Goal: Information Seeking & Learning: Learn about a topic

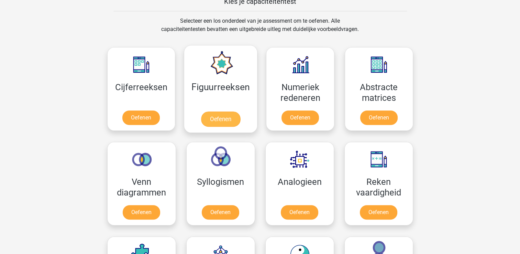
scroll to position [275, 0]
click at [217, 118] on link "Oefenen" at bounding box center [220, 119] width 39 height 15
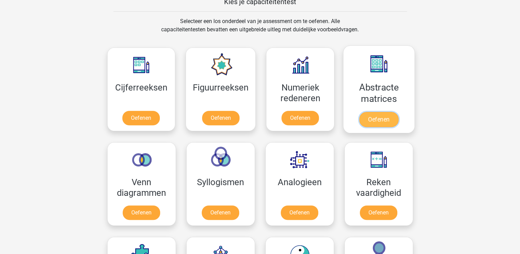
click at [372, 115] on link "Oefenen" at bounding box center [378, 119] width 39 height 15
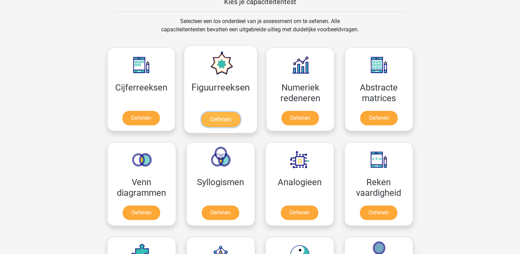
click at [224, 118] on link "Oefenen" at bounding box center [220, 119] width 39 height 15
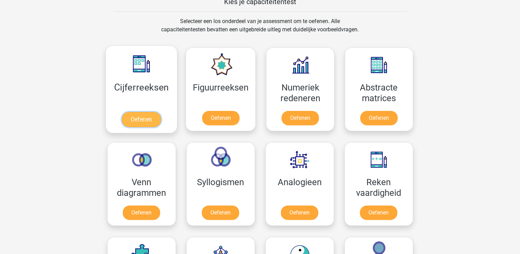
click at [144, 112] on link "Oefenen" at bounding box center [141, 119] width 39 height 15
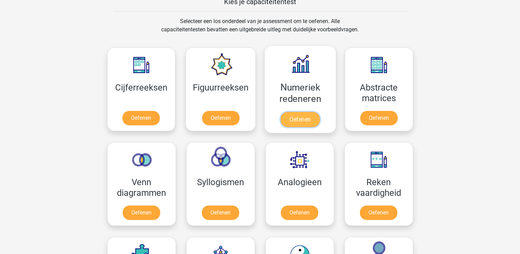
click at [308, 120] on link "Oefenen" at bounding box center [299, 119] width 39 height 15
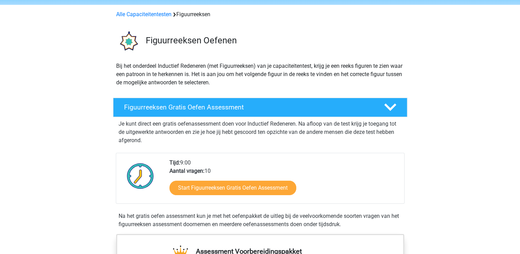
scroll to position [103, 0]
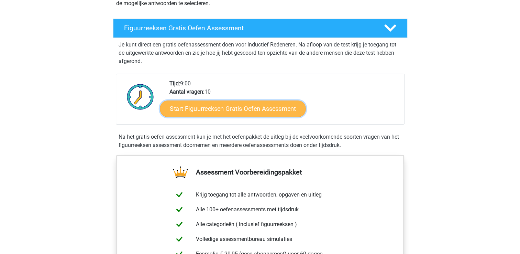
click at [243, 112] on link "Start Figuurreeksen Gratis Oefen Assessment" at bounding box center [233, 108] width 146 height 16
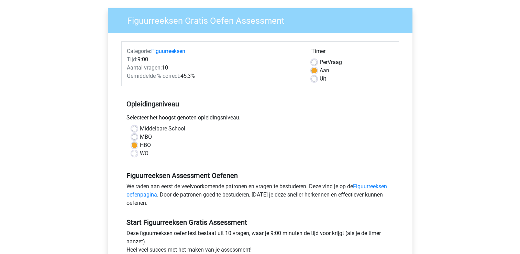
scroll to position [137, 0]
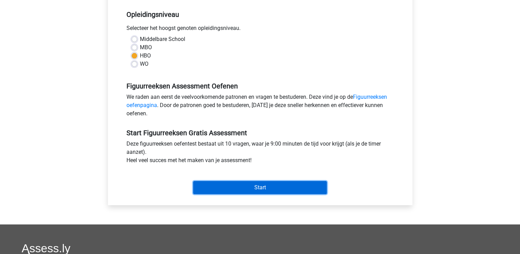
click at [235, 184] on input "Start" at bounding box center [260, 187] width 134 height 13
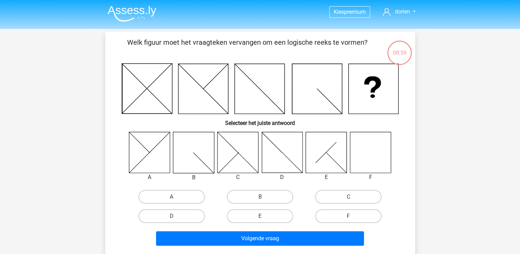
click at [371, 147] on icon at bounding box center [370, 152] width 41 height 41
click at [341, 214] on label "F" at bounding box center [348, 216] width 66 height 14
click at [348, 216] on input "F" at bounding box center [350, 218] width 4 height 4
radio input "true"
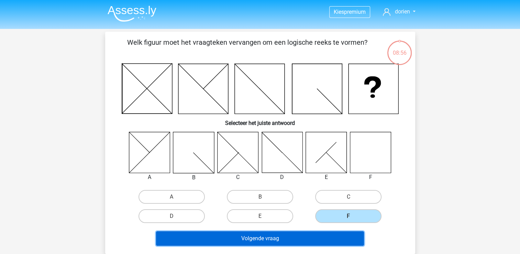
click at [310, 234] on button "Volgende vraag" at bounding box center [260, 238] width 208 height 14
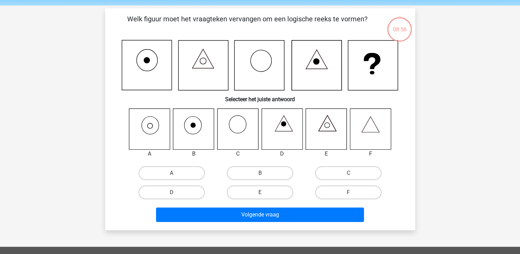
scroll to position [32, 0]
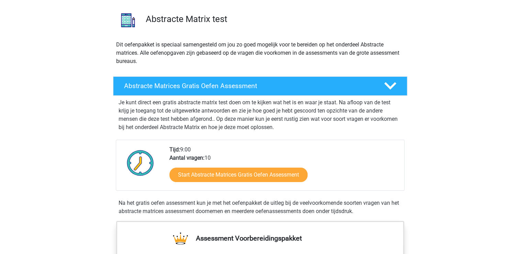
scroll to position [103, 0]
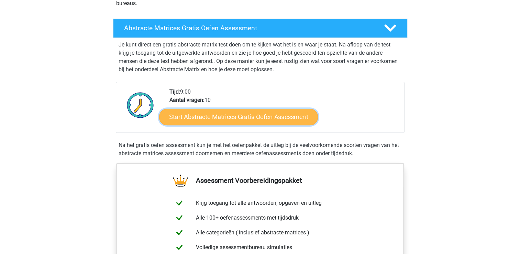
click at [249, 121] on link "Start Abstracte Matrices Gratis Oefen Assessment" at bounding box center [238, 116] width 159 height 16
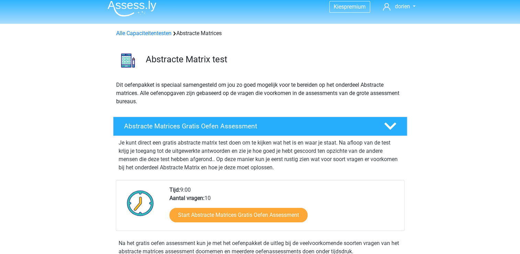
scroll to position [0, 0]
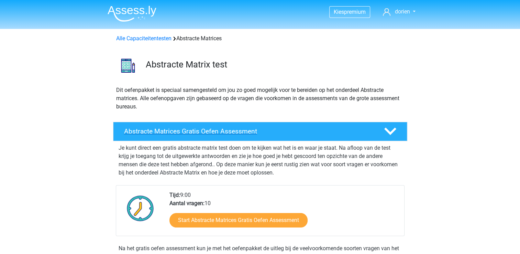
click at [389, 132] on polygon at bounding box center [390, 131] width 12 height 8
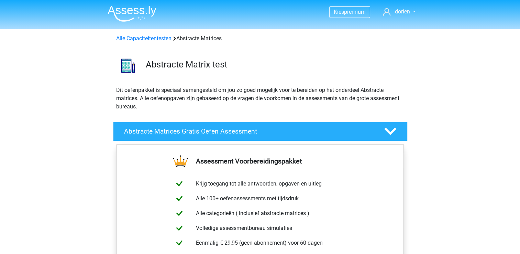
click at [391, 131] on polygon at bounding box center [390, 131] width 12 height 8
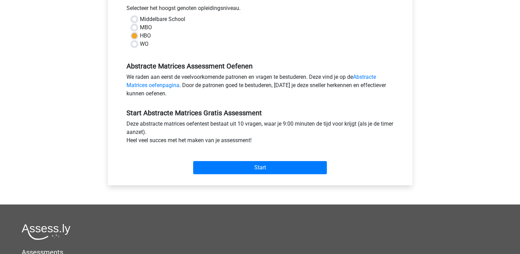
scroll to position [172, 0]
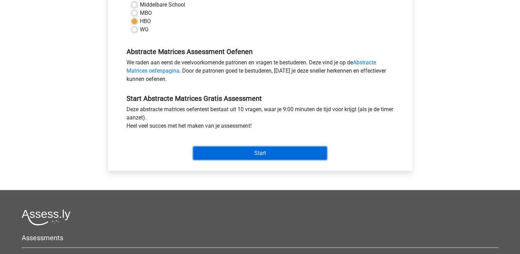
click at [289, 154] on input "Start" at bounding box center [260, 152] width 134 height 13
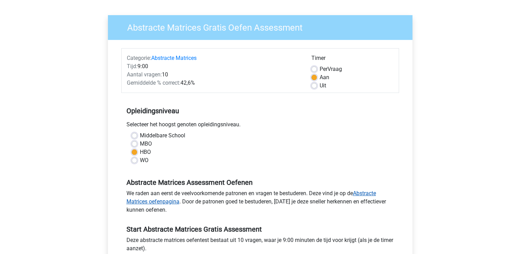
scroll to position [0, 0]
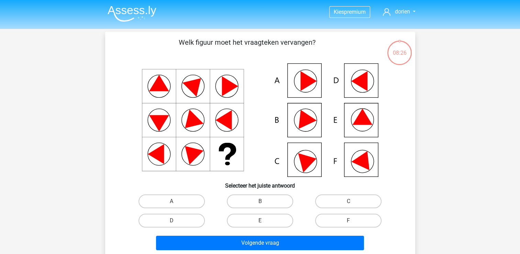
click at [260, 224] on input "E" at bounding box center [262, 222] width 4 height 4
radio input "true"
click at [259, 221] on label "E" at bounding box center [260, 220] width 66 height 14
click at [260, 221] on input "E" at bounding box center [262, 222] width 4 height 4
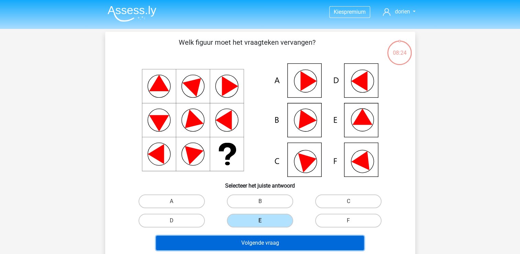
click at [283, 240] on button "Volgende vraag" at bounding box center [260, 242] width 208 height 14
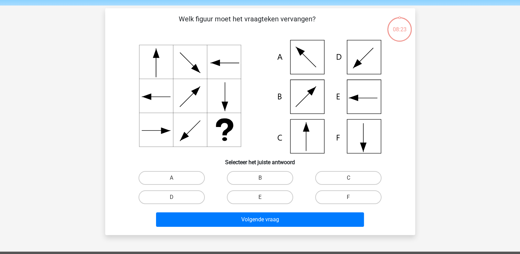
scroll to position [32, 0]
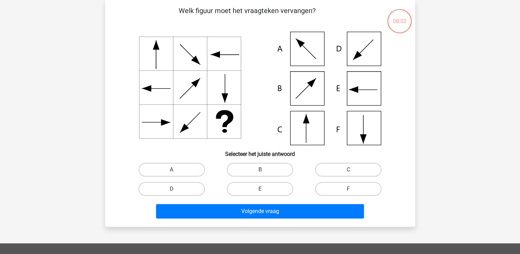
click at [172, 170] on input "A" at bounding box center [173, 171] width 4 height 4
radio input "true"
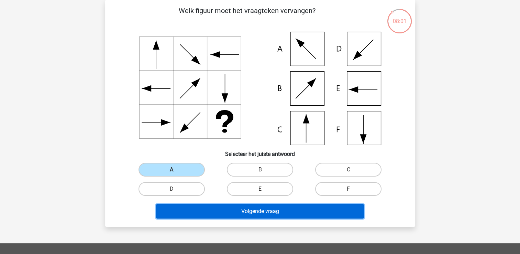
click at [275, 210] on button "Volgende vraag" at bounding box center [260, 211] width 208 height 14
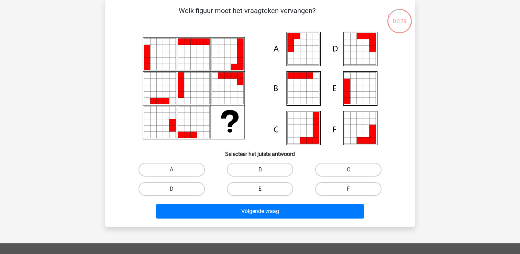
click at [258, 172] on label "B" at bounding box center [260, 170] width 66 height 14
click at [260, 172] on input "B" at bounding box center [262, 171] width 4 height 4
radio input "true"
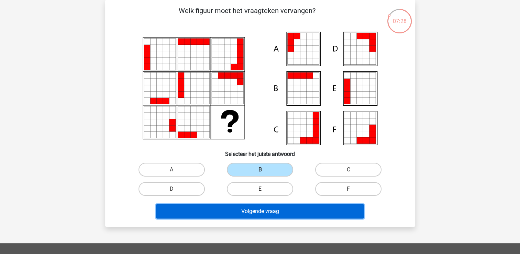
click at [302, 214] on button "Volgende vraag" at bounding box center [260, 211] width 208 height 14
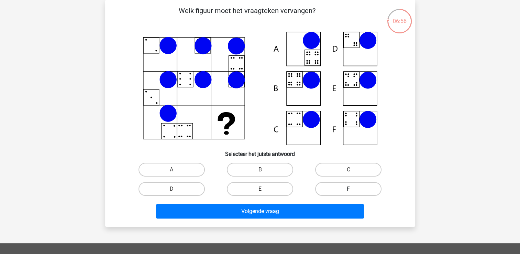
click at [347, 189] on label "F" at bounding box center [348, 189] width 66 height 14
click at [348, 189] on input "F" at bounding box center [350, 191] width 4 height 4
radio input "true"
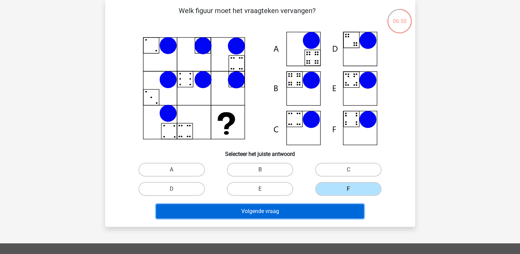
click at [305, 215] on button "Volgende vraag" at bounding box center [260, 211] width 208 height 14
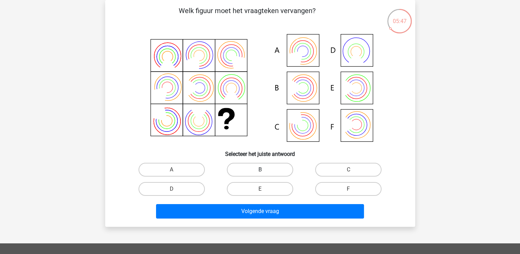
click at [258, 166] on label "B" at bounding box center [260, 170] width 66 height 14
click at [260, 169] on input "B" at bounding box center [262, 171] width 4 height 4
radio input "true"
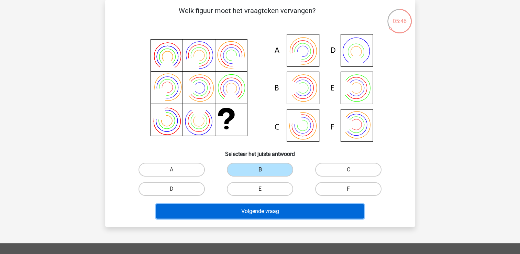
click at [313, 215] on button "Volgende vraag" at bounding box center [260, 211] width 208 height 14
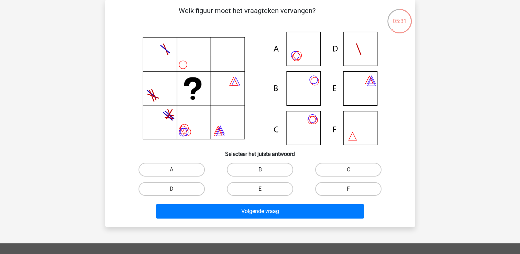
click at [252, 169] on label "B" at bounding box center [260, 170] width 66 height 14
click at [260, 169] on input "B" at bounding box center [262, 171] width 4 height 4
radio input "true"
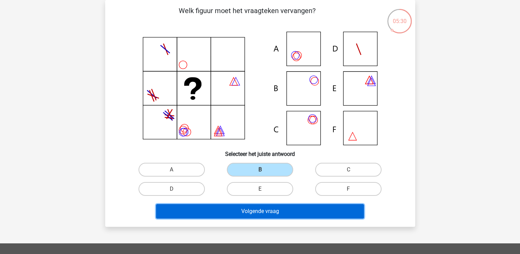
click at [282, 211] on button "Volgende vraag" at bounding box center [260, 211] width 208 height 14
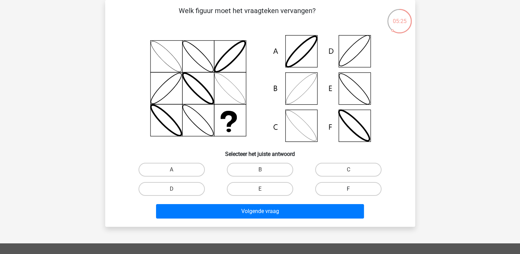
click at [344, 187] on label "F" at bounding box center [348, 189] width 66 height 14
click at [348, 189] on input "F" at bounding box center [350, 191] width 4 height 4
radio input "true"
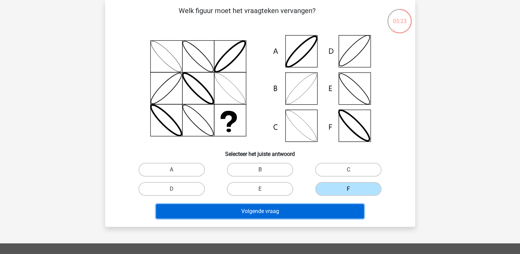
click at [322, 214] on button "Volgende vraag" at bounding box center [260, 211] width 208 height 14
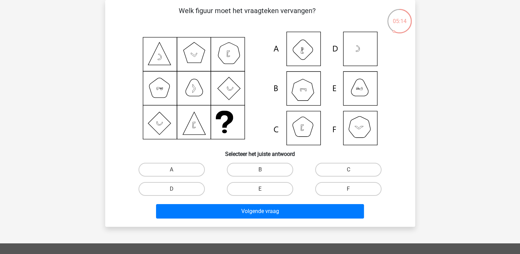
click at [362, 130] on icon at bounding box center [260, 88] width 277 height 113
click at [265, 172] on label "B" at bounding box center [260, 170] width 66 height 14
click at [264, 172] on input "B" at bounding box center [262, 171] width 4 height 4
radio input "true"
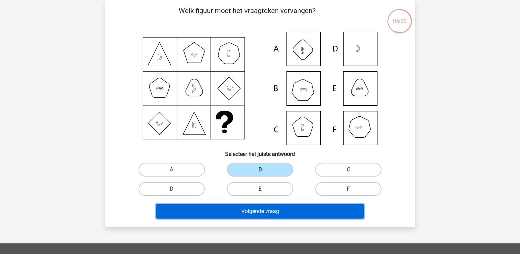
drag, startPoint x: 317, startPoint y: 209, endPoint x: 311, endPoint y: 210, distance: 6.2
click at [317, 210] on button "Volgende vraag" at bounding box center [260, 211] width 208 height 14
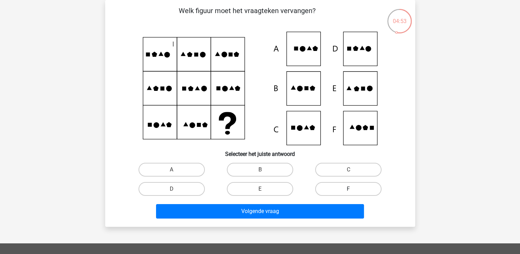
click at [342, 191] on label "F" at bounding box center [348, 189] width 66 height 14
click at [348, 191] on input "F" at bounding box center [350, 191] width 4 height 4
radio input "true"
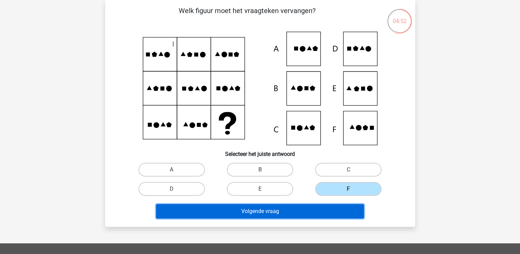
click at [311, 212] on button "Volgende vraag" at bounding box center [260, 211] width 208 height 14
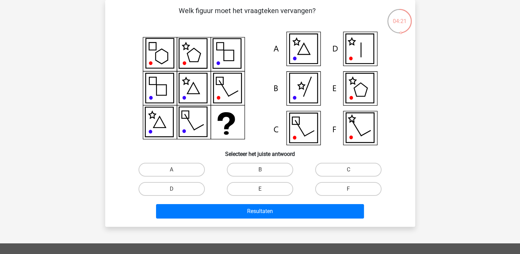
click at [359, 127] on icon at bounding box center [360, 128] width 28 height 30
click at [348, 189] on label "F" at bounding box center [348, 189] width 66 height 14
click at [348, 189] on input "F" at bounding box center [350, 191] width 4 height 4
radio input "true"
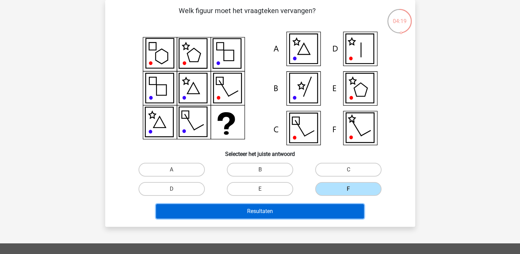
click at [317, 207] on button "Resultaten" at bounding box center [260, 211] width 208 height 14
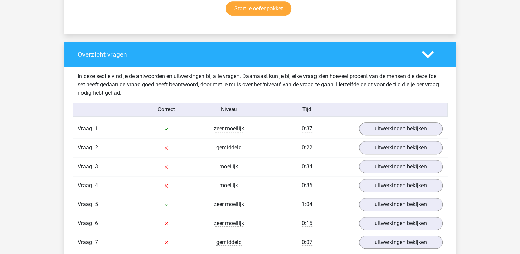
scroll to position [481, 0]
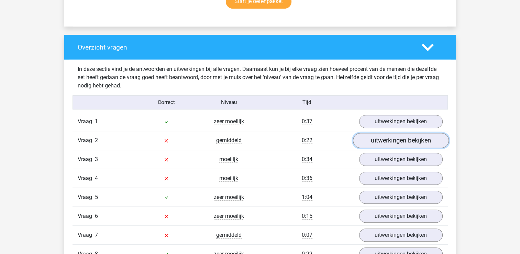
click at [385, 142] on link "uitwerkingen bekijken" at bounding box center [401, 140] width 96 height 15
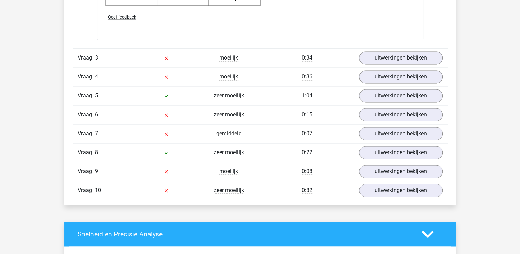
scroll to position [1031, 0]
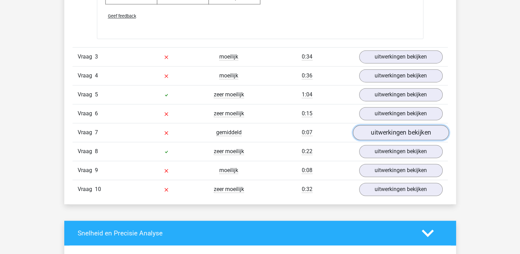
click at [401, 134] on link "uitwerkingen bekijken" at bounding box center [401, 132] width 96 height 15
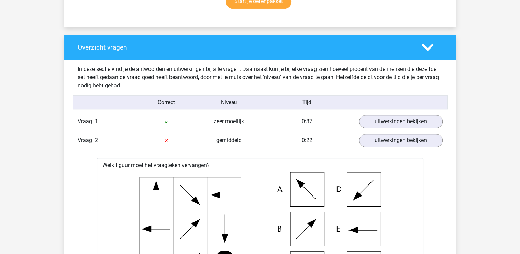
scroll to position [275, 0]
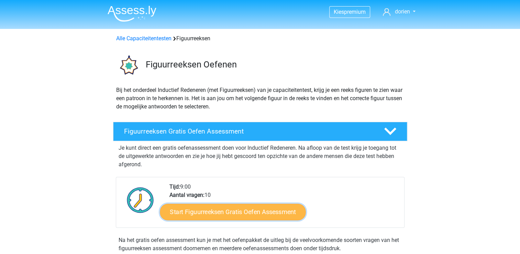
click at [241, 212] on link "Start Figuurreeksen Gratis Oefen Assessment" at bounding box center [233, 211] width 146 height 16
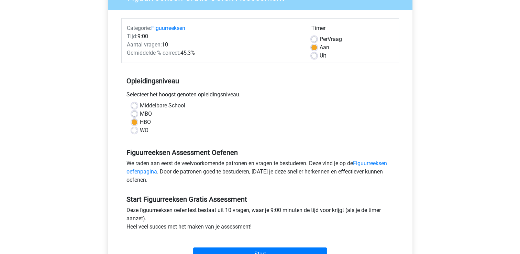
scroll to position [137, 0]
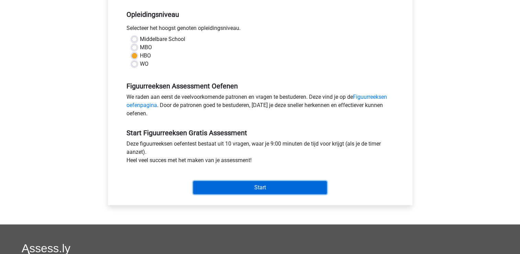
click at [259, 188] on input "Start" at bounding box center [260, 187] width 134 height 13
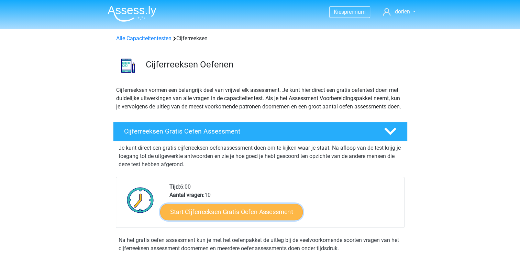
click at [235, 220] on link "Start Cijferreeksen Gratis Oefen Assessment" at bounding box center [231, 211] width 143 height 16
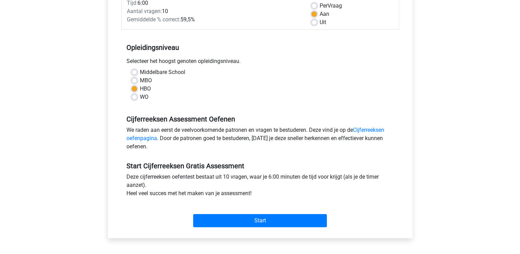
scroll to position [172, 0]
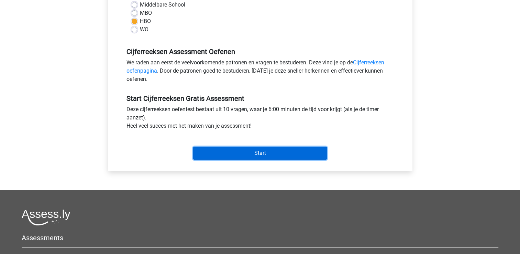
click at [259, 153] on input "Start" at bounding box center [260, 152] width 134 height 13
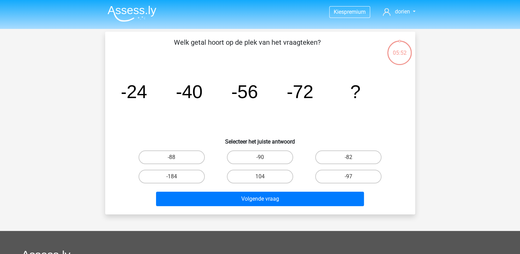
click at [260, 157] on input "-90" at bounding box center [262, 159] width 4 height 4
radio input "true"
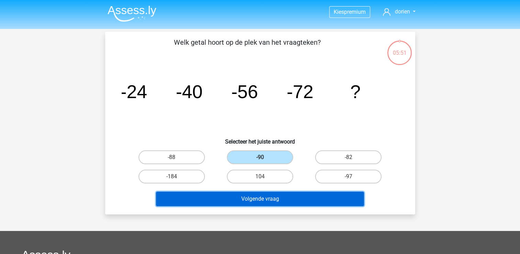
click at [287, 196] on button "Volgende vraag" at bounding box center [260, 198] width 208 height 14
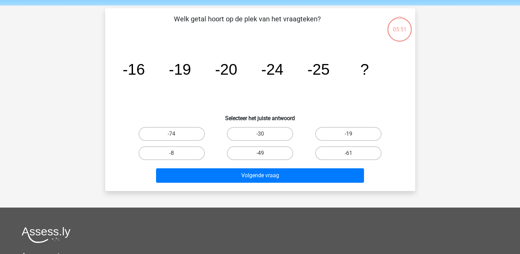
scroll to position [32, 0]
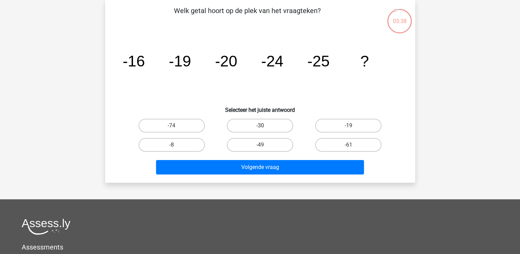
click at [276, 120] on label "-30" at bounding box center [260, 126] width 66 height 14
click at [264, 125] on input "-30" at bounding box center [262, 127] width 4 height 4
radio input "true"
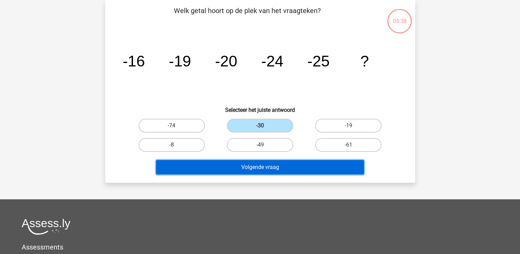
click at [262, 169] on button "Volgende vraag" at bounding box center [260, 167] width 208 height 14
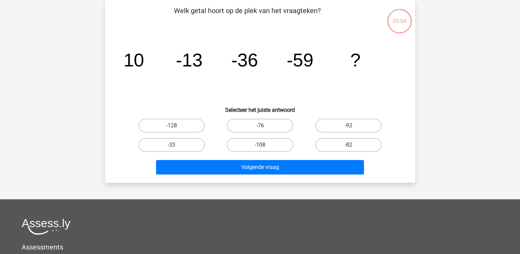
click at [352, 145] on input "-82" at bounding box center [350, 147] width 4 height 4
radio input "true"
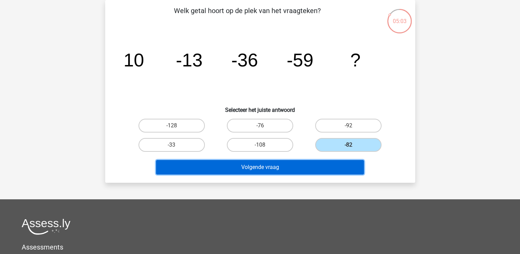
click at [284, 165] on button "Volgende vraag" at bounding box center [260, 167] width 208 height 14
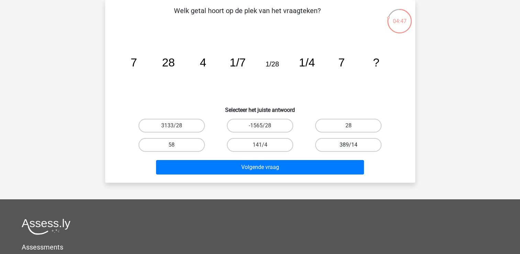
click at [358, 139] on label "389/14" at bounding box center [348, 145] width 66 height 14
click at [353, 145] on input "389/14" at bounding box center [350, 147] width 4 height 4
radio input "true"
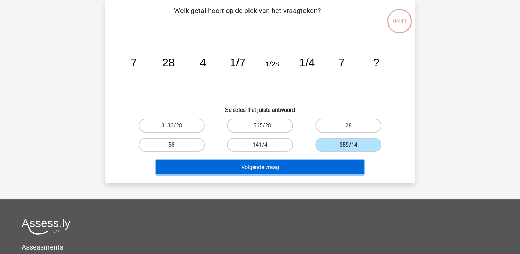
click at [308, 168] on button "Volgende vraag" at bounding box center [260, 167] width 208 height 14
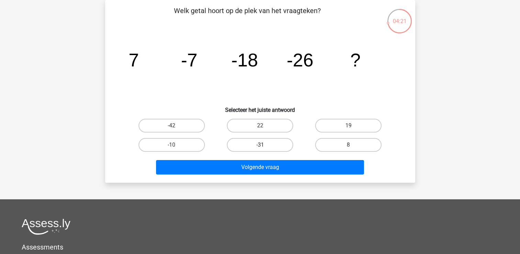
click at [255, 141] on label "-31" at bounding box center [260, 145] width 66 height 14
click at [260, 145] on input "-31" at bounding box center [262, 147] width 4 height 4
radio input "true"
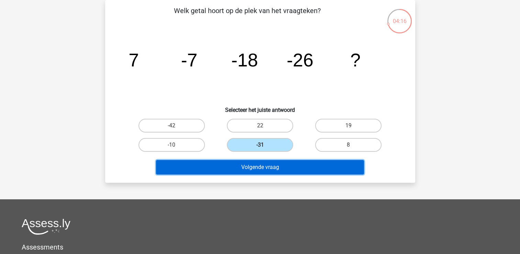
click at [245, 164] on button "Volgende vraag" at bounding box center [260, 167] width 208 height 14
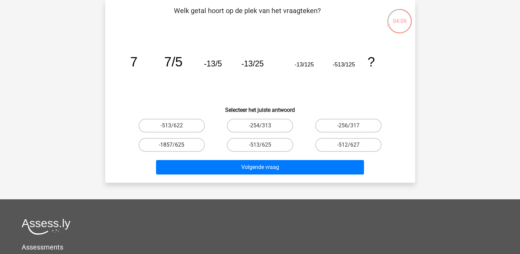
click at [181, 144] on label "-1857/625" at bounding box center [171, 145] width 66 height 14
click at [176, 145] on input "-1857/625" at bounding box center [173, 147] width 4 height 4
radio input "true"
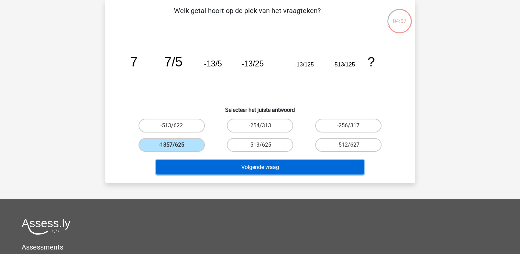
click at [273, 166] on button "Volgende vraag" at bounding box center [260, 167] width 208 height 14
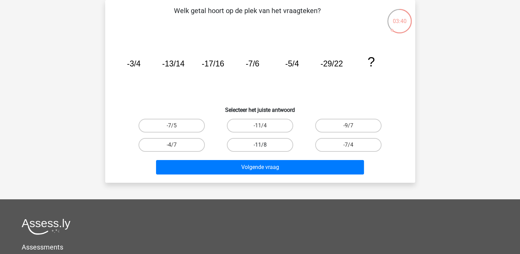
click at [269, 143] on label "-11/8" at bounding box center [260, 145] width 66 height 14
click at [264, 145] on input "-11/8" at bounding box center [262, 147] width 4 height 4
radio input "true"
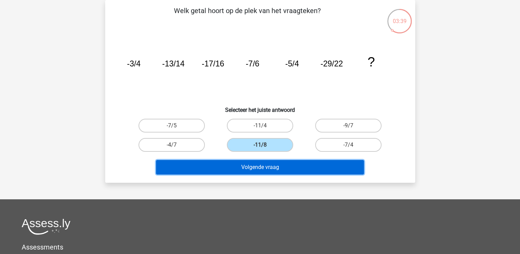
click at [292, 166] on button "Volgende vraag" at bounding box center [260, 167] width 208 height 14
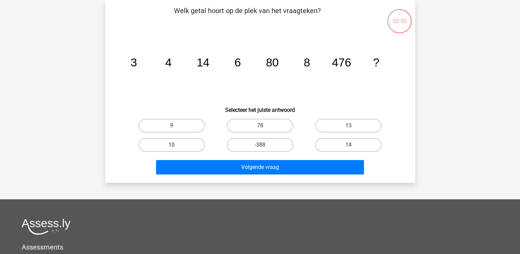
click at [166, 144] on label "10" at bounding box center [171, 145] width 66 height 14
click at [171, 145] on input "10" at bounding box center [173, 147] width 4 height 4
radio input "true"
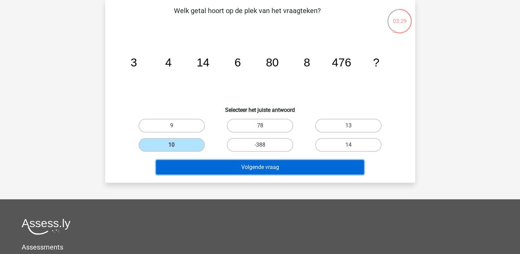
click at [258, 166] on button "Volgende vraag" at bounding box center [260, 167] width 208 height 14
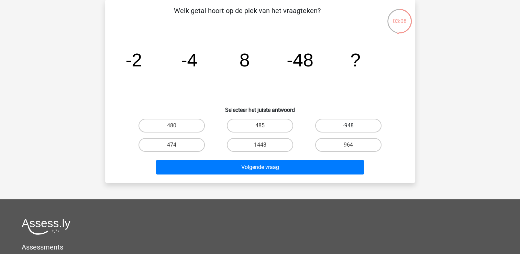
click at [346, 126] on label "-948" at bounding box center [348, 126] width 66 height 14
click at [348, 126] on input "-948" at bounding box center [350, 127] width 4 height 4
radio input "true"
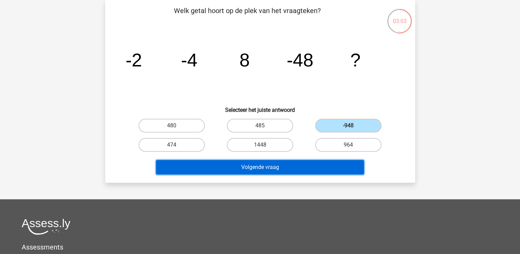
click at [278, 169] on button "Volgende vraag" at bounding box center [260, 167] width 208 height 14
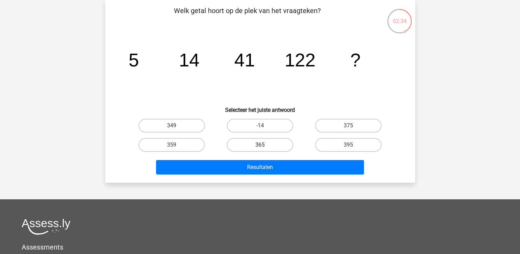
click at [276, 144] on label "365" at bounding box center [260, 145] width 66 height 14
click at [264, 145] on input "365" at bounding box center [262, 147] width 4 height 4
radio input "true"
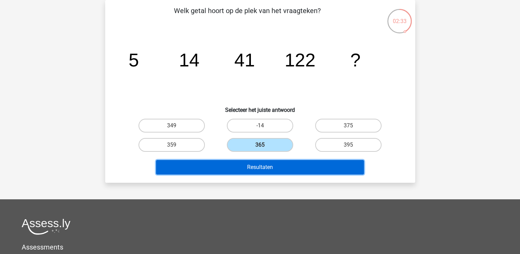
click at [310, 171] on button "Resultaten" at bounding box center [260, 167] width 208 height 14
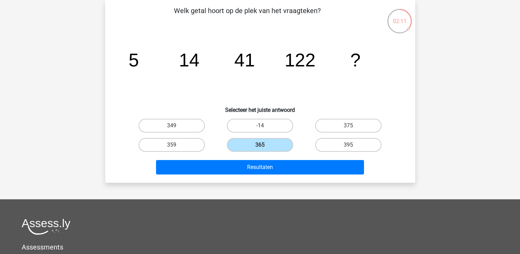
scroll to position [0, 0]
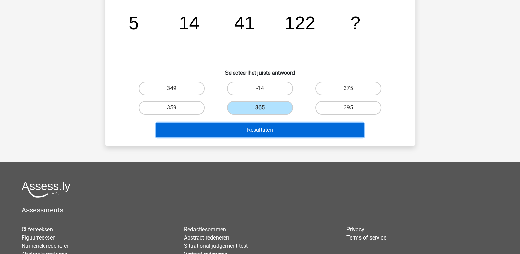
click at [323, 131] on button "Resultaten" at bounding box center [260, 130] width 208 height 14
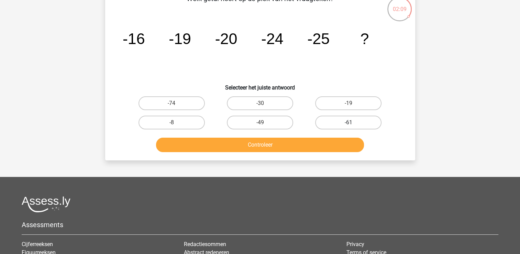
scroll to position [32, 0]
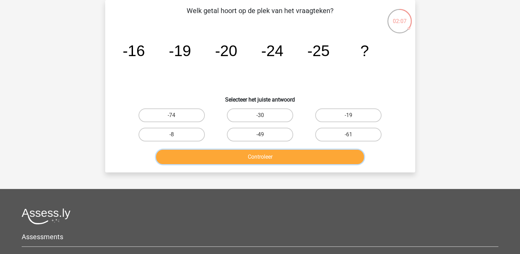
click at [273, 159] on button "Controleer" at bounding box center [260, 156] width 208 height 14
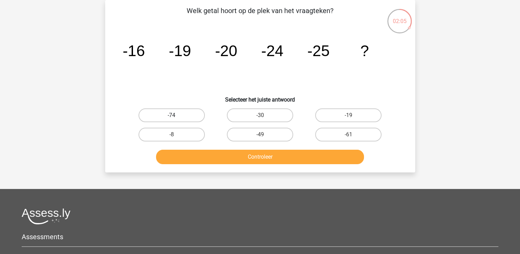
click at [151, 112] on label "-74" at bounding box center [171, 115] width 66 height 14
click at [171, 115] on input "-74" at bounding box center [173, 117] width 4 height 4
radio input "true"
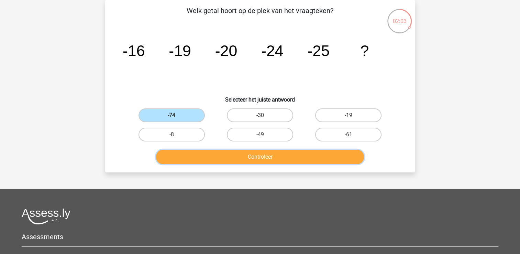
click at [262, 158] on button "Controleer" at bounding box center [260, 156] width 208 height 14
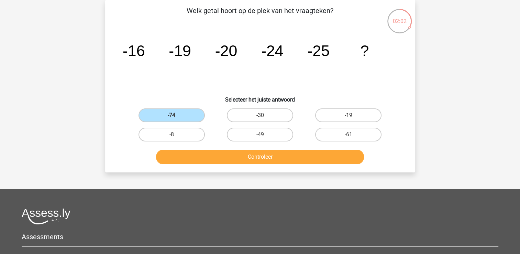
click at [253, 66] on icon "image/svg+xml -16 -19 -20 -24 -25 ?" at bounding box center [260, 55] width 277 height 69
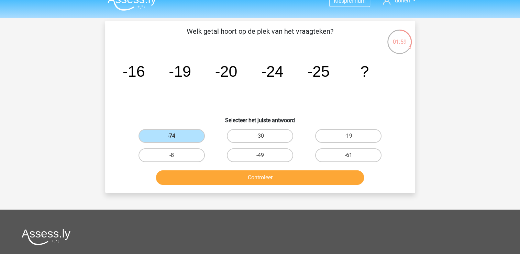
scroll to position [0, 0]
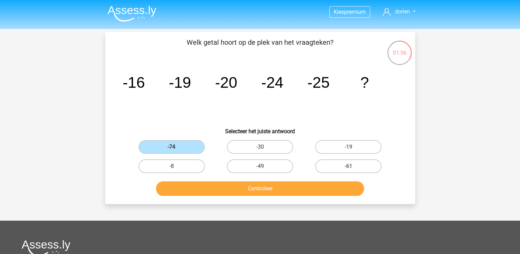
click at [350, 163] on label "-61" at bounding box center [348, 166] width 66 height 14
click at [350, 166] on input "-61" at bounding box center [350, 168] width 4 height 4
radio input "true"
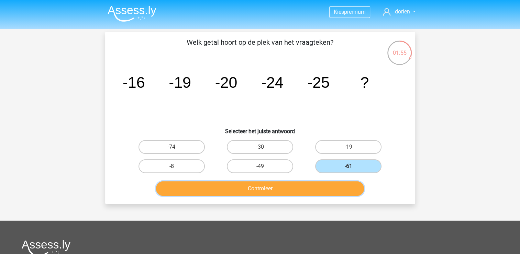
click at [302, 192] on button "Controleer" at bounding box center [260, 188] width 208 height 14
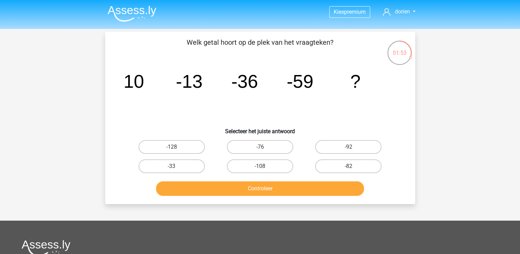
click at [352, 148] on input "-92" at bounding box center [350, 149] width 4 height 4
radio input "true"
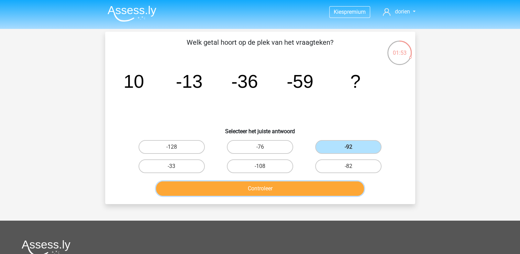
click at [315, 183] on button "Controleer" at bounding box center [260, 188] width 208 height 14
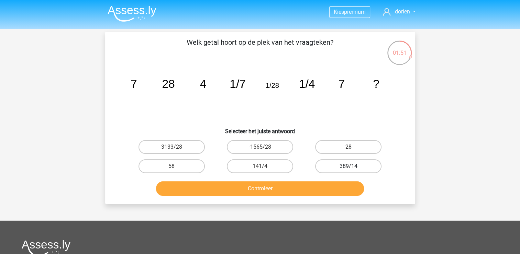
drag, startPoint x: 358, startPoint y: 145, endPoint x: 326, endPoint y: 164, distance: 37.4
click at [360, 146] on label "28" at bounding box center [348, 147] width 66 height 14
click at [353, 147] on input "28" at bounding box center [350, 149] width 4 height 4
radio input "true"
drag, startPoint x: 298, startPoint y: 197, endPoint x: 298, endPoint y: 192, distance: 5.2
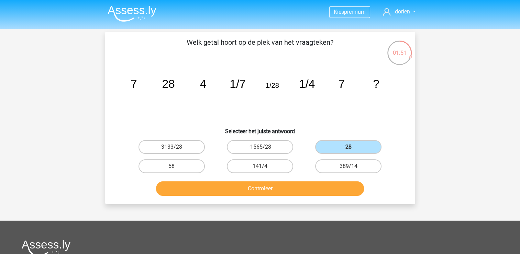
click at [298, 195] on div "Controleer" at bounding box center [259, 189] width 265 height 17
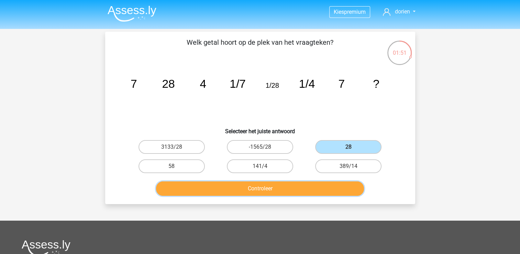
click at [298, 193] on button "Controleer" at bounding box center [260, 188] width 208 height 14
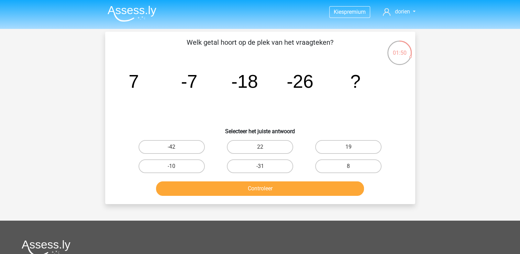
click at [349, 167] on input "8" at bounding box center [350, 168] width 4 height 4
radio input "true"
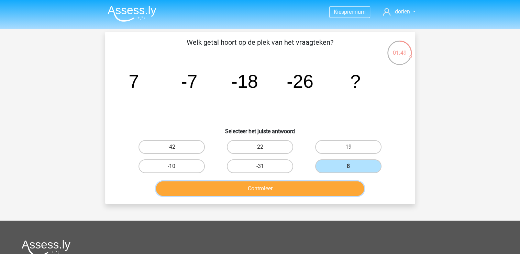
click at [299, 194] on button "Controleer" at bounding box center [260, 188] width 208 height 14
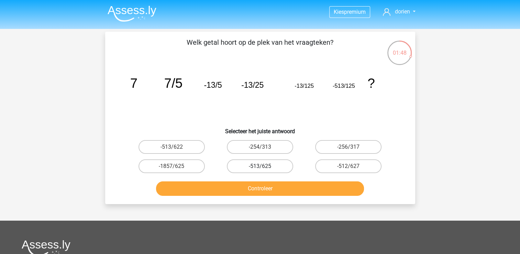
drag, startPoint x: 246, startPoint y: 161, endPoint x: 249, endPoint y: 178, distance: 16.7
click at [247, 163] on label "-513/625" at bounding box center [260, 166] width 66 height 14
click at [260, 166] on input "-513/625" at bounding box center [262, 168] width 4 height 4
radio input "true"
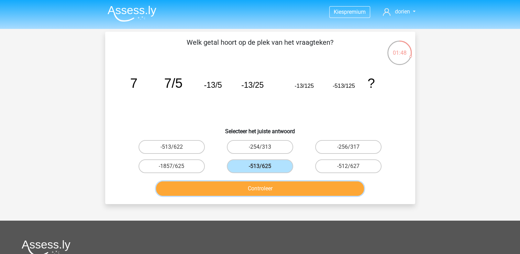
click at [243, 189] on button "Controleer" at bounding box center [260, 188] width 208 height 14
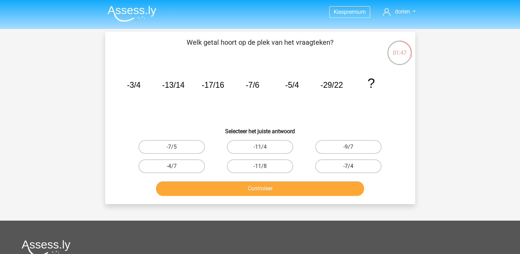
drag, startPoint x: 348, startPoint y: 164, endPoint x: 341, endPoint y: 167, distance: 7.3
click at [348, 164] on label "-7/4" at bounding box center [348, 166] width 66 height 14
click at [348, 166] on input "-7/4" at bounding box center [350, 168] width 4 height 4
radio input "true"
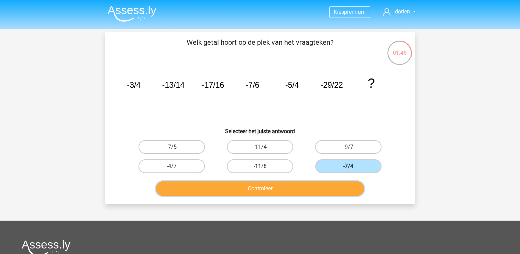
click at [232, 194] on button "Controleer" at bounding box center [260, 188] width 208 height 14
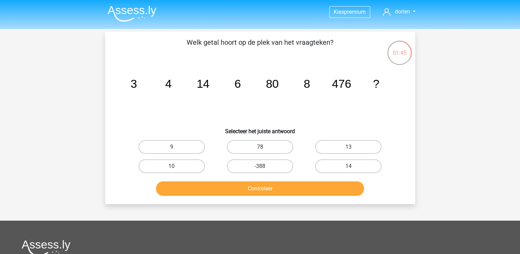
click at [175, 148] on input "9" at bounding box center [173, 149] width 4 height 4
radio input "true"
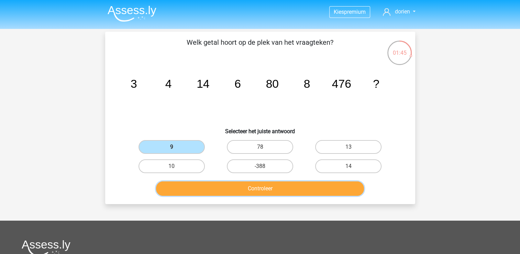
click at [224, 193] on button "Controleer" at bounding box center [260, 188] width 208 height 14
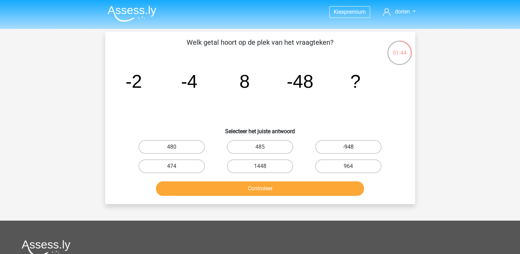
click at [352, 145] on label "-948" at bounding box center [348, 147] width 66 height 14
click at [352, 147] on input "-948" at bounding box center [350, 149] width 4 height 4
radio input "true"
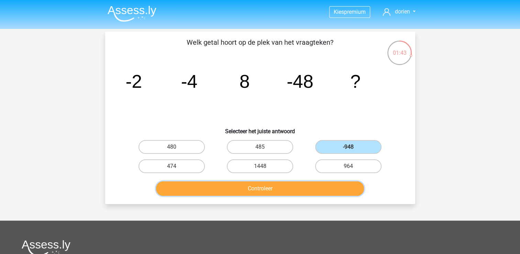
click at [295, 194] on button "Controleer" at bounding box center [260, 188] width 208 height 14
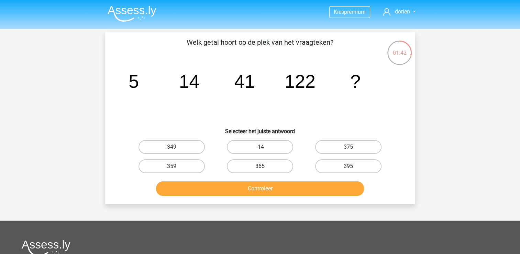
click at [248, 150] on label "-14" at bounding box center [260, 147] width 66 height 14
click at [260, 150] on input "-14" at bounding box center [262, 149] width 4 height 4
radio input "true"
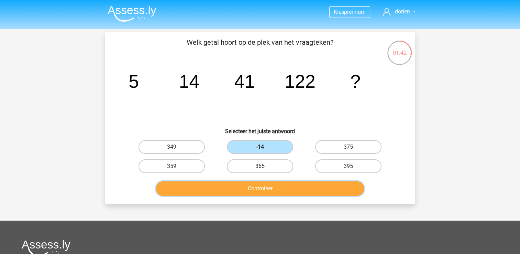
click at [239, 188] on button "Controleer" at bounding box center [260, 188] width 208 height 14
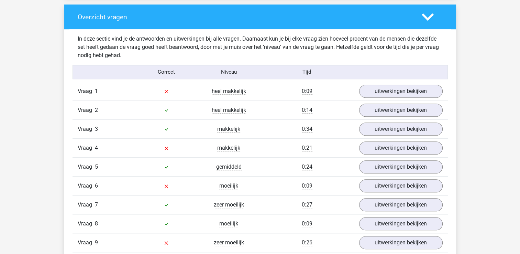
scroll to position [515, 0]
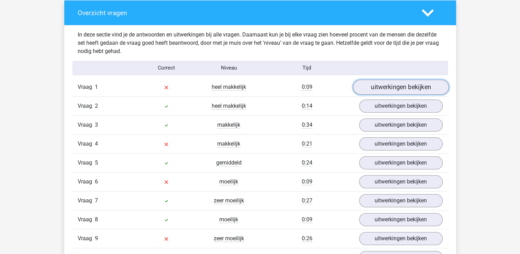
click at [416, 86] on link "uitwerkingen bekijken" at bounding box center [401, 86] width 96 height 15
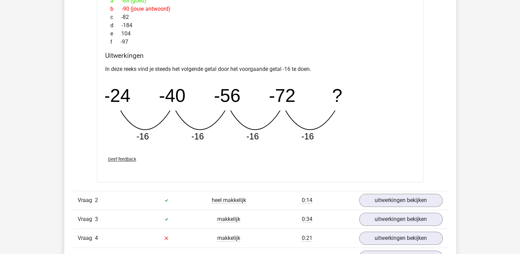
scroll to position [584, 0]
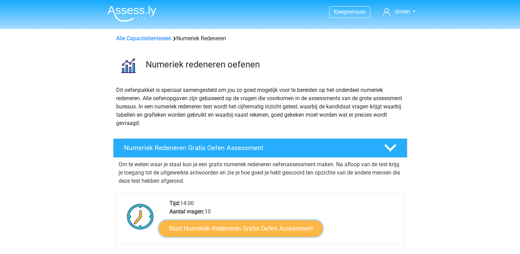
click at [212, 229] on link "Start Numeriek Redeneren Gratis Oefen Assessment" at bounding box center [241, 228] width 164 height 16
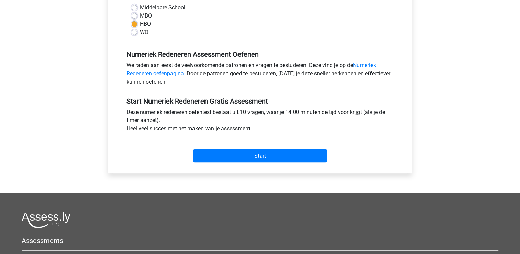
scroll to position [172, 0]
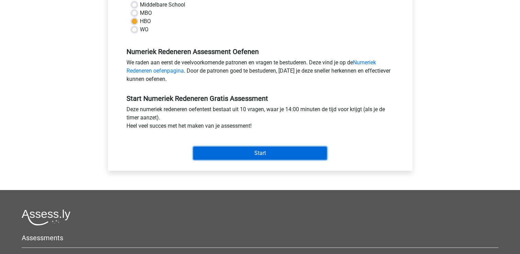
click at [256, 150] on input "Start" at bounding box center [260, 152] width 134 height 13
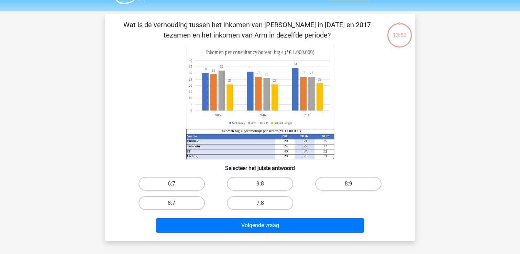
scroll to position [34, 0]
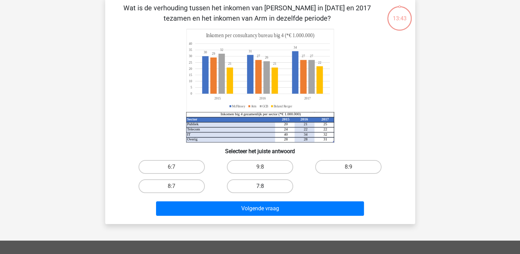
click at [272, 181] on label "7:8" at bounding box center [260, 186] width 66 height 14
click at [264, 186] on input "7:8" at bounding box center [262, 188] width 4 height 4
radio input "true"
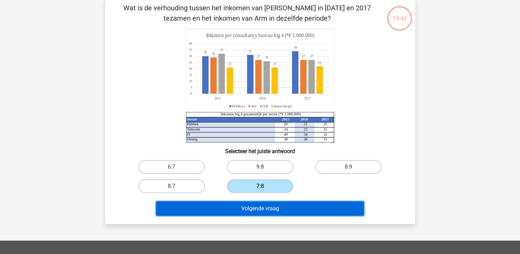
click at [287, 207] on button "Volgende vraag" at bounding box center [260, 208] width 208 height 14
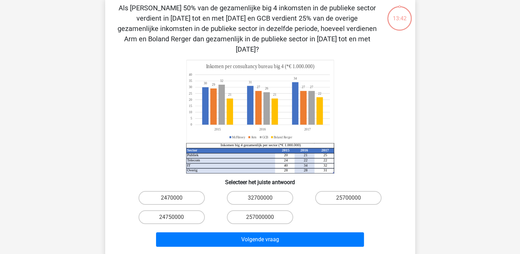
scroll to position [32, 0]
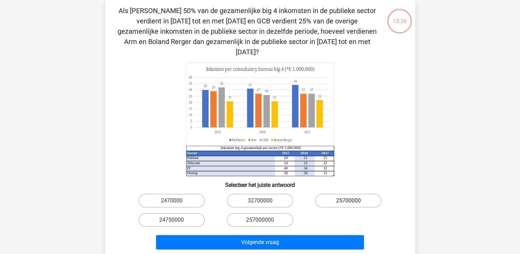
click at [345, 193] on label "25700000" at bounding box center [348, 200] width 66 height 14
click at [348, 200] on input "25700000" at bounding box center [350, 202] width 4 height 4
radio input "true"
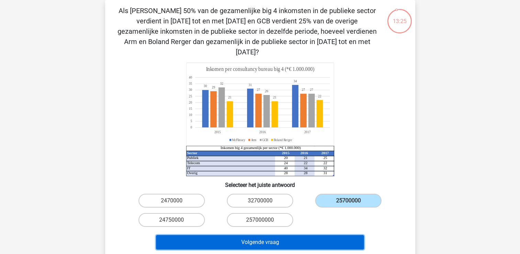
click at [321, 235] on button "Volgende vraag" at bounding box center [260, 242] width 208 height 14
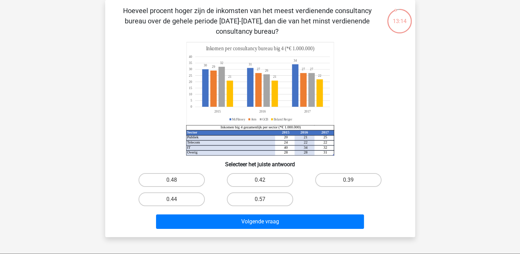
click at [264, 183] on input "0.42" at bounding box center [262, 182] width 4 height 4
radio input "true"
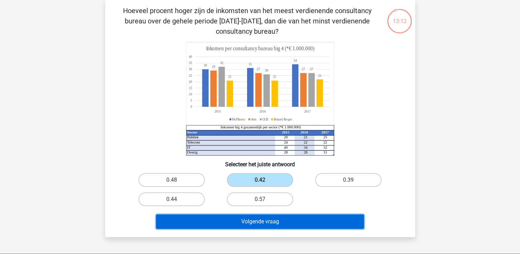
click at [294, 223] on button "Volgende vraag" at bounding box center [260, 221] width 208 height 14
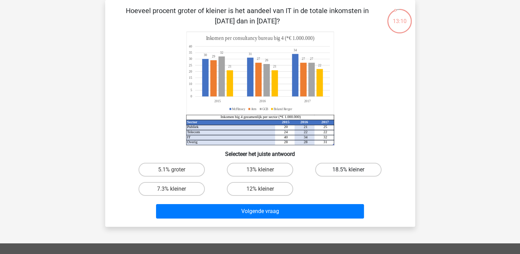
click at [331, 172] on label "18.5% kleiner" at bounding box center [348, 170] width 66 height 14
click at [348, 172] on input "18.5% kleiner" at bounding box center [350, 171] width 4 height 4
radio input "true"
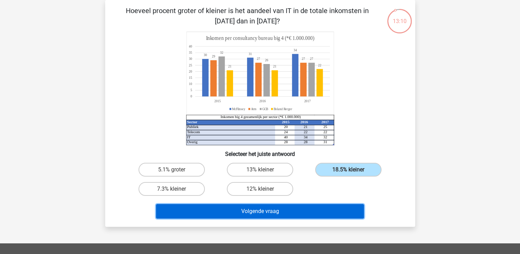
click at [329, 216] on button "Volgende vraag" at bounding box center [260, 211] width 208 height 14
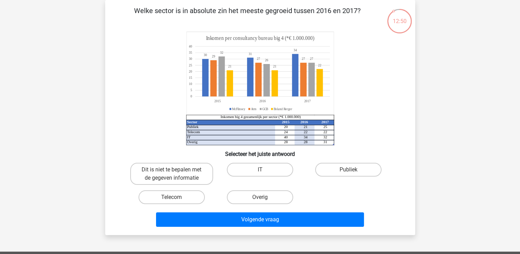
click at [269, 181] on div "IT" at bounding box center [260, 174] width 83 height 22
click at [270, 168] on label "IT" at bounding box center [260, 170] width 66 height 14
click at [264, 169] on input "IT" at bounding box center [262, 171] width 4 height 4
radio input "true"
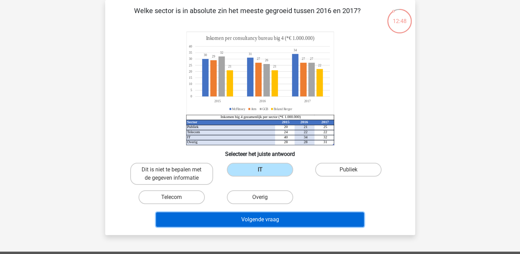
click at [283, 219] on button "Volgende vraag" at bounding box center [260, 219] width 208 height 14
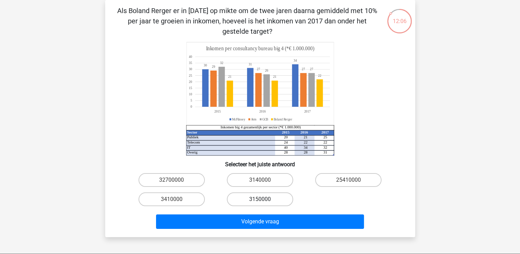
click at [282, 197] on label "3150000" at bounding box center [260, 199] width 66 height 14
click at [264, 199] on input "3150000" at bounding box center [262, 201] width 4 height 4
radio input "true"
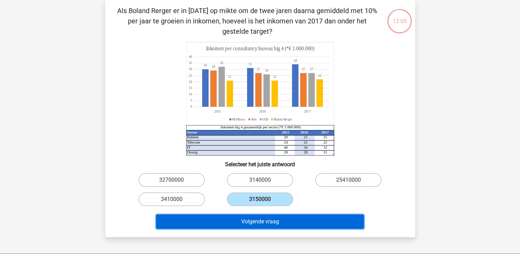
click at [283, 219] on button "Volgende vraag" at bounding box center [260, 221] width 208 height 14
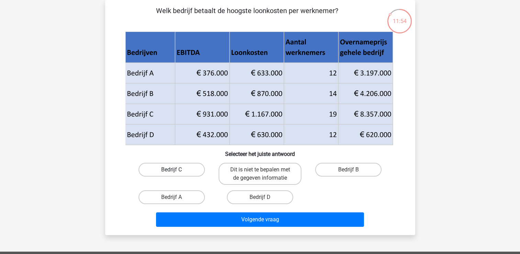
click at [177, 167] on label "Bedrijf C" at bounding box center [171, 170] width 66 height 14
click at [176, 169] on input "Bedrijf C" at bounding box center [173, 171] width 4 height 4
radio input "true"
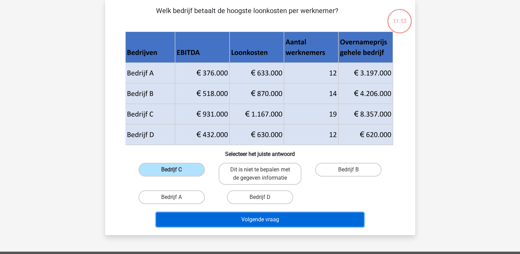
click at [260, 215] on button "Volgende vraag" at bounding box center [260, 219] width 208 height 14
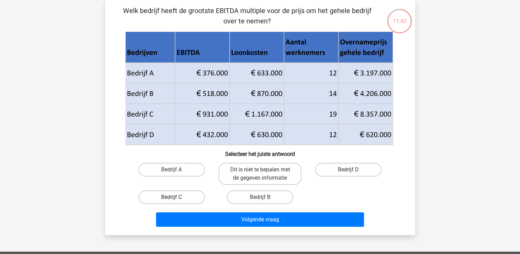
click at [186, 198] on label "Bedrijf C" at bounding box center [171, 197] width 66 height 14
click at [176, 198] on input "Bedrijf C" at bounding box center [173, 199] width 4 height 4
radio input "true"
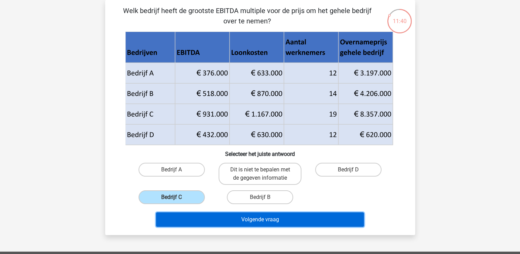
click at [279, 216] on button "Volgende vraag" at bounding box center [260, 219] width 208 height 14
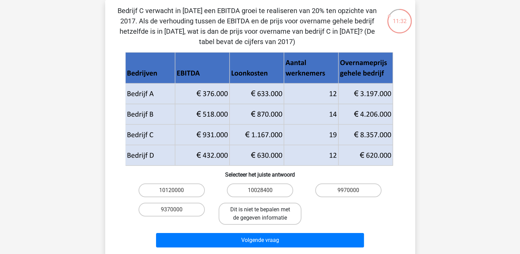
click at [272, 212] on label "Dit is niet te bepalen met de gegeven informatie" at bounding box center [260, 213] width 83 height 22
click at [264, 212] on input "Dit is niet te bepalen met de gegeven informatie" at bounding box center [262, 211] width 4 height 4
radio input "true"
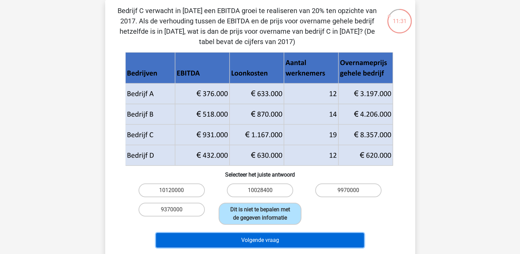
click at [275, 241] on button "Volgende vraag" at bounding box center [260, 240] width 208 height 14
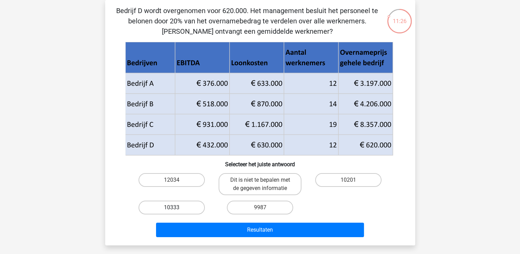
click at [179, 205] on label "10333" at bounding box center [171, 207] width 66 height 14
click at [176, 207] on input "10333" at bounding box center [173, 209] width 4 height 4
radio input "true"
click at [233, 221] on div "Resultaten" at bounding box center [260, 228] width 288 height 23
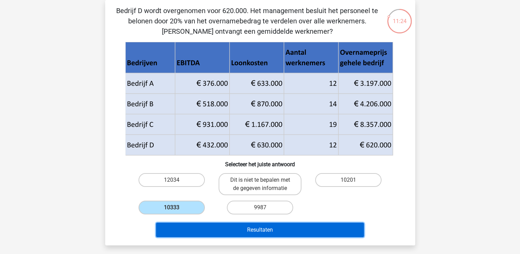
click at [231, 231] on button "Resultaten" at bounding box center [260, 229] width 208 height 14
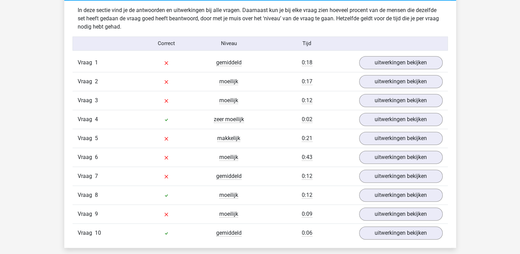
scroll to position [550, 0]
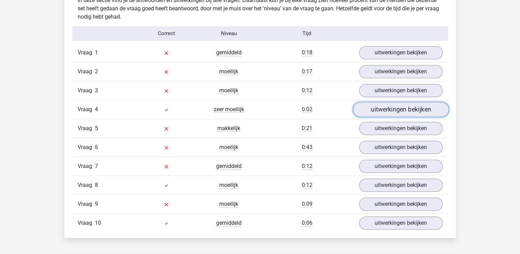
click at [393, 106] on link "uitwerkingen bekijken" at bounding box center [401, 109] width 96 height 15
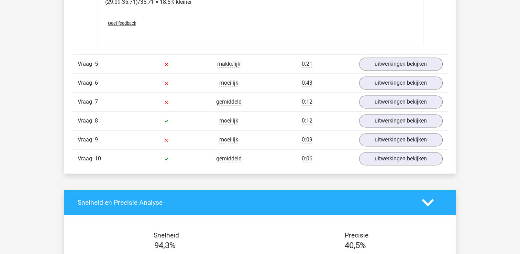
scroll to position [928, 0]
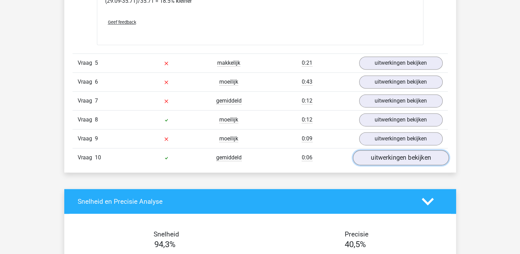
click at [391, 155] on link "uitwerkingen bekijken" at bounding box center [401, 157] width 96 height 15
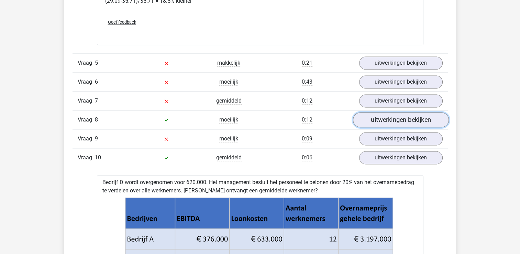
click at [375, 114] on link "uitwerkingen bekijken" at bounding box center [401, 119] width 96 height 15
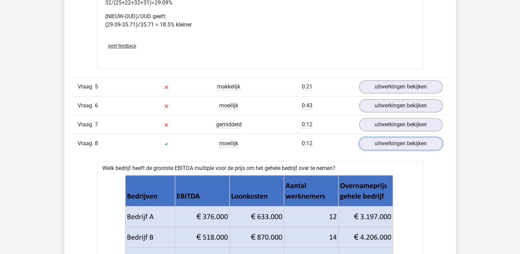
scroll to position [893, 0]
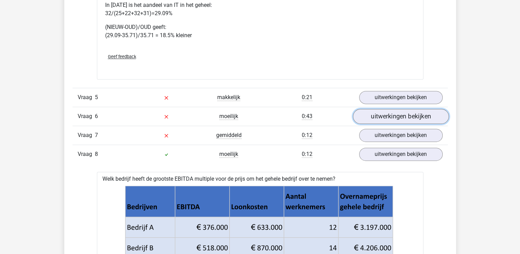
click at [382, 113] on link "uitwerkingen bekijken" at bounding box center [401, 116] width 96 height 15
